Goal: Task Accomplishment & Management: Manage account settings

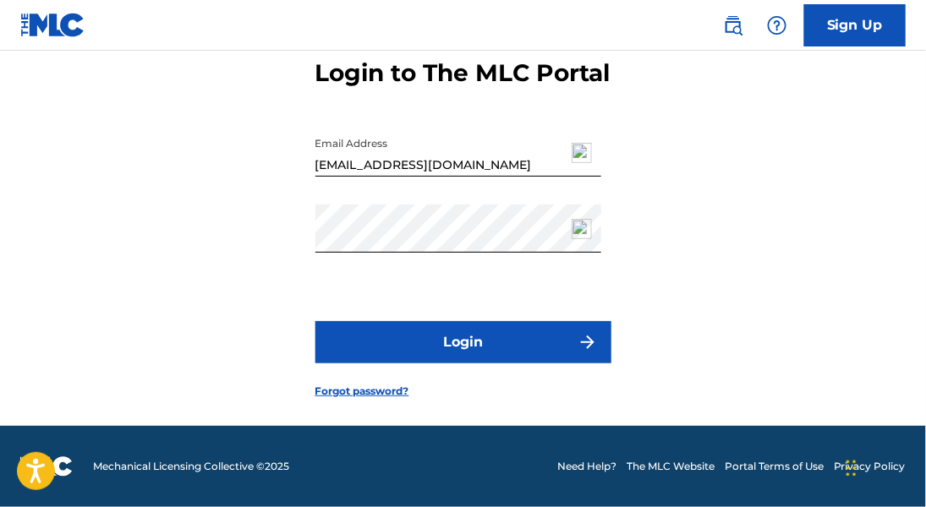
click at [425, 341] on button "Login" at bounding box center [463, 342] width 296 height 42
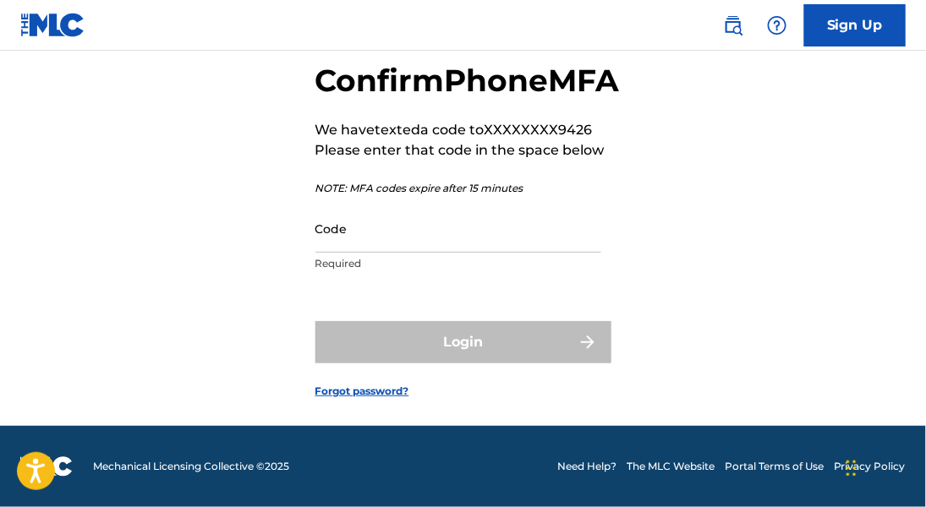
scroll to position [123, 0]
click at [343, 236] on input "Code" at bounding box center [458, 229] width 286 height 48
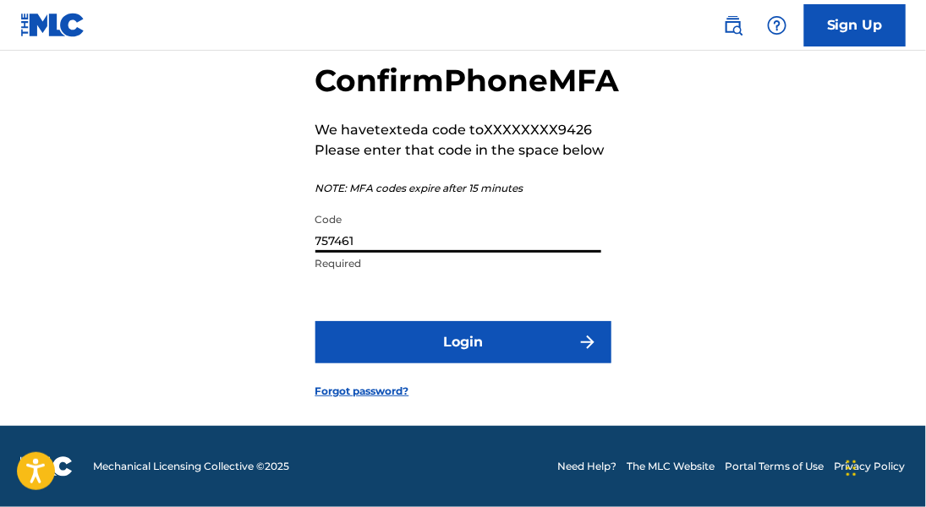
type input "757461"
click at [483, 341] on button "Login" at bounding box center [463, 342] width 296 height 42
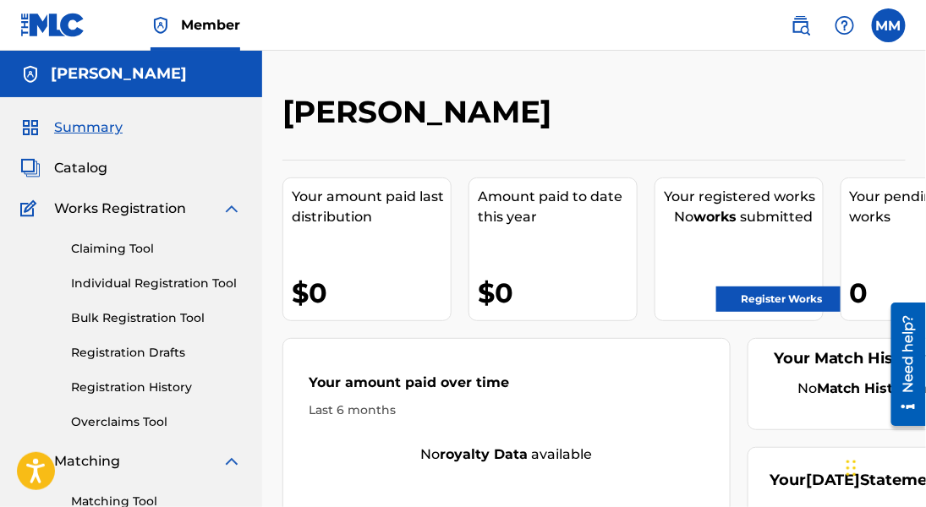
click at [883, 18] on label at bounding box center [888, 25] width 34 height 34
click at [888, 25] on input "MM [PERSON_NAME] [PERSON_NAME][EMAIL_ADDRESS][DOMAIN_NAME] Notification Prefere…" at bounding box center [888, 25] width 0 height 0
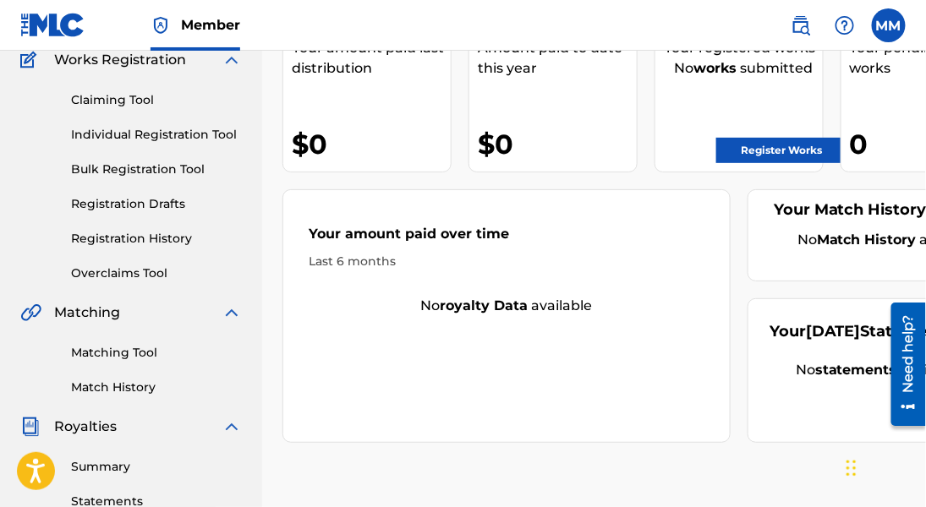
scroll to position [148, 0]
click at [879, 23] on label at bounding box center [888, 25] width 34 height 34
click at [888, 25] on input "MM [PERSON_NAME] [PERSON_NAME][EMAIL_ADDRESS][DOMAIN_NAME] Notification Prefere…" at bounding box center [888, 25] width 0 height 0
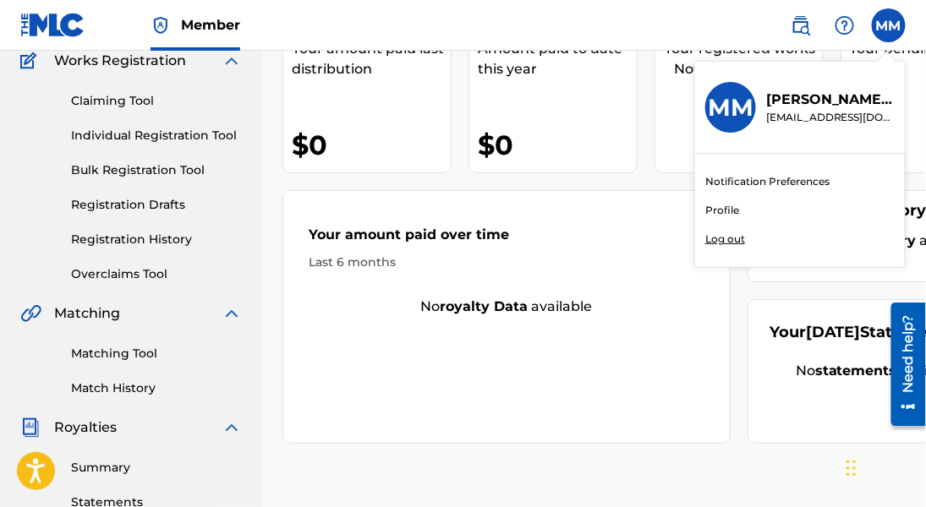
click at [729, 244] on div "Member MM MM [PERSON_NAME] [PERSON_NAME][EMAIL_ADDRESS][DOMAIN_NAME] Notificati…" at bounding box center [463, 376] width 926 height 1048
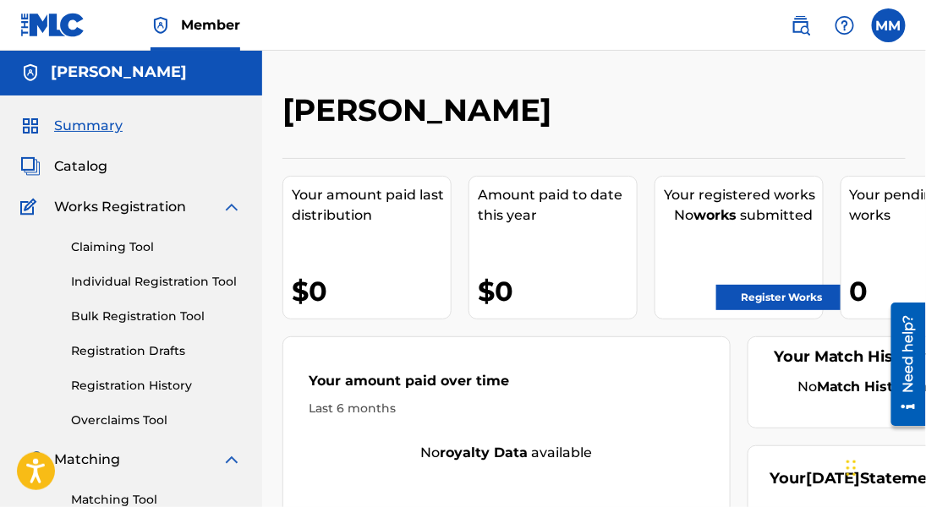
scroll to position [0, 0]
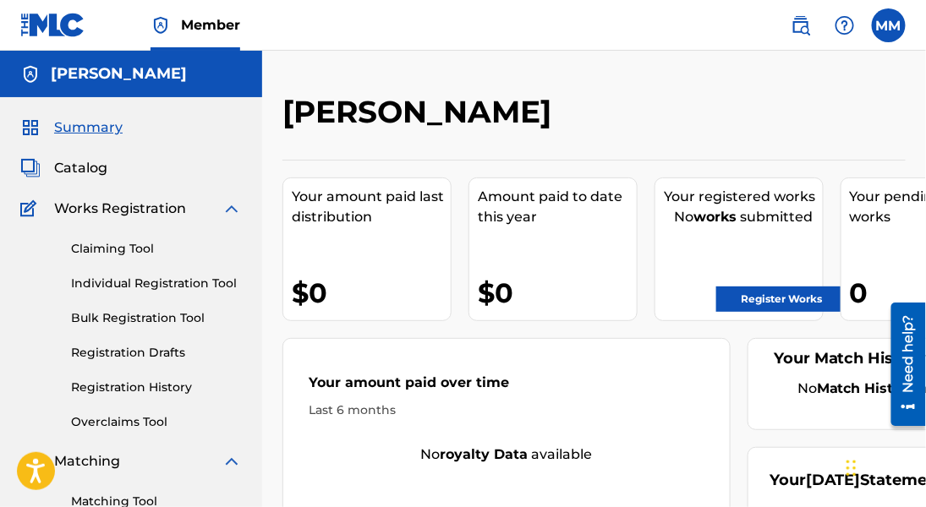
click at [884, 25] on label at bounding box center [888, 25] width 34 height 34
click at [888, 25] on input "MM [PERSON_NAME] [PERSON_NAME][EMAIL_ADDRESS][DOMAIN_NAME] Notification Prefere…" at bounding box center [888, 25] width 0 height 0
